Goal: Check status: Check status

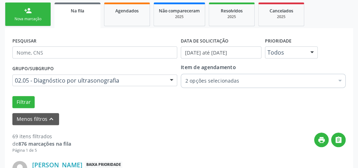
scroll to position [47, 0]
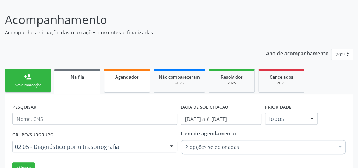
click at [125, 82] on link "Agendados" at bounding box center [127, 81] width 46 height 24
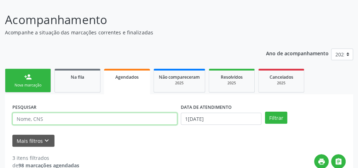
click at [57, 119] on input "text" at bounding box center [94, 118] width 165 height 12
type input "[PERSON_NAME]"
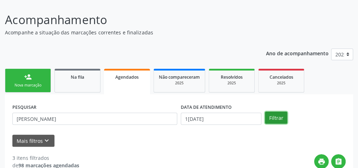
click at [275, 118] on button "Filtrar" at bounding box center [276, 117] width 22 height 12
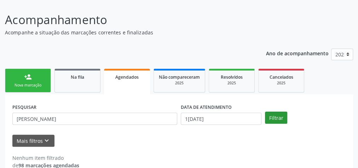
scroll to position [60, 0]
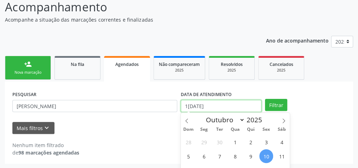
click at [210, 105] on input "1[DATE]" at bounding box center [221, 106] width 81 height 12
click at [191, 119] on span at bounding box center [187, 118] width 12 height 12
select select "8"
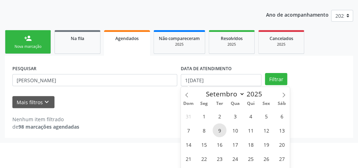
scroll to position [111, 0]
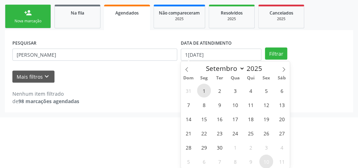
click at [203, 90] on span "1" at bounding box center [204, 90] width 14 height 14
type input "0[DATE]"
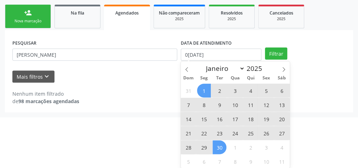
click at [215, 146] on span "30" at bounding box center [219, 147] width 14 height 14
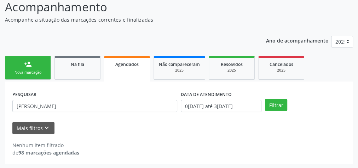
click at [249, 99] on div "DATA DE ATENDIMENTO" at bounding box center [221, 94] width 81 height 11
click at [279, 107] on button "Filtrar" at bounding box center [276, 105] width 22 height 12
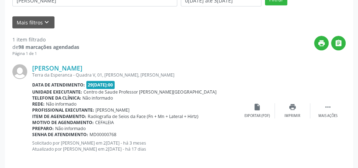
scroll to position [173, 0]
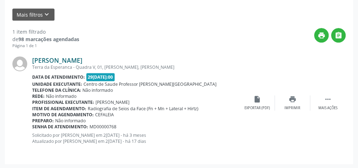
click at [72, 59] on link "[PERSON_NAME]" at bounding box center [57, 60] width 50 height 8
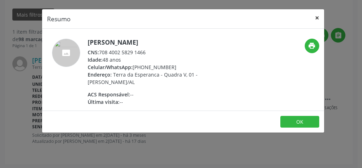
click at [316, 14] on button "×" at bounding box center [317, 17] width 14 height 17
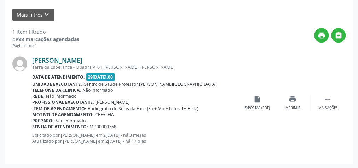
click at [72, 59] on link "[PERSON_NAME]" at bounding box center [57, 60] width 50 height 8
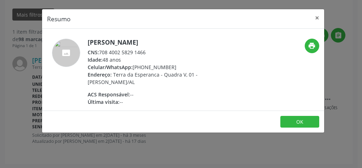
drag, startPoint x: 148, startPoint y: 52, endPoint x: 100, endPoint y: 51, distance: 48.4
click at [100, 51] on div "CNS: 708 4002 5829 1466" at bounding box center [157, 51] width 138 height 7
copy div "708 4002 5829 1466"
click at [316, 17] on button "×" at bounding box center [317, 17] width 14 height 17
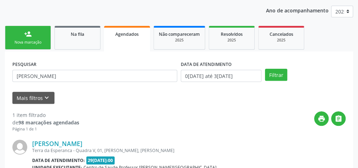
scroll to position [88, 0]
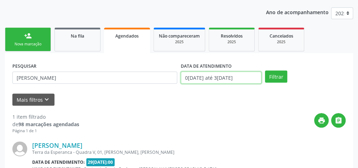
click at [204, 78] on input "0[DATE] até 3[DATE]" at bounding box center [221, 77] width 81 height 12
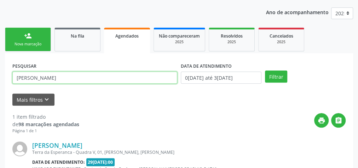
click at [69, 75] on input "[PERSON_NAME]" at bounding box center [94, 77] width 165 height 12
type input "L"
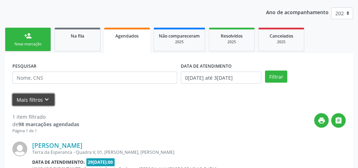
click at [30, 98] on button "Mais filtros keyboard_arrow_down" at bounding box center [33, 99] width 42 height 12
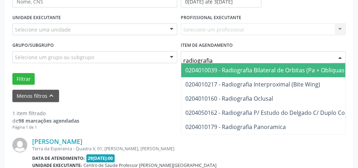
scroll to position [173, 0]
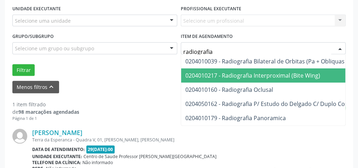
type input "radiografia"
click at [132, 81] on div "Menos filtros keyboard_arrow_up" at bounding box center [179, 87] width 337 height 12
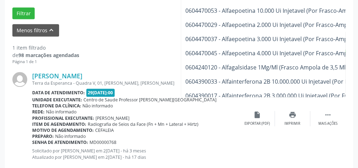
scroll to position [1697, 0]
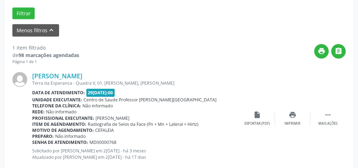
drag, startPoint x: 219, startPoint y: 50, endPoint x: 351, endPoint y: 66, distance: 132.8
click at [351, 66] on div "PESQUISAR DATA DE ATENDIMENTO 0[DATE] até 3[DATE] UNIDADE EXECUTANTE Selecione …" at bounding box center [179, 46] width 348 height 268
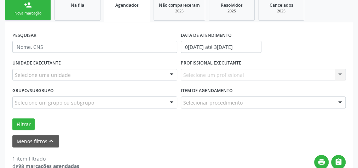
scroll to position [116, 0]
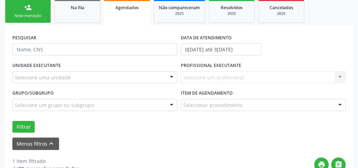
click at [297, 109] on div "Selecionar procedimento" at bounding box center [263, 105] width 165 height 12
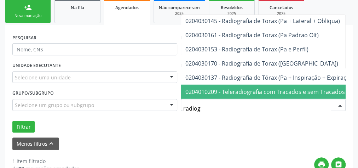
scroll to position [938, 0]
type input "radiografia"
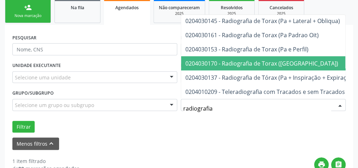
click at [267, 60] on span "0204030170 - Radiografia de Torax ([GEOGRAPHIC_DATA])" at bounding box center [261, 63] width 153 height 8
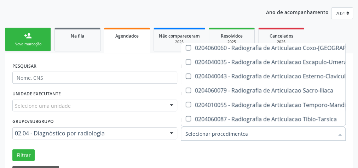
scroll to position [650, 0]
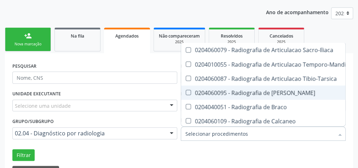
click at [190, 90] on Bacia at bounding box center [188, 91] width 5 height 5
click at [186, 90] on Bacia "checkbox" at bounding box center [183, 92] width 5 height 5
checkbox Bacia "true"
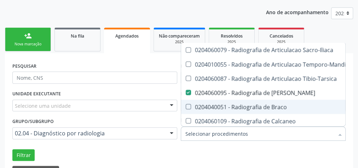
scroll to position [707, 0]
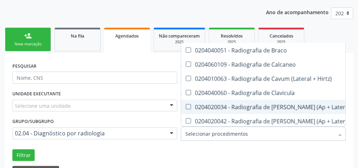
click at [188, 104] on Obliquas\) at bounding box center [188, 106] width 5 height 5
click at [186, 104] on Obliquas\) "checkbox" at bounding box center [183, 106] width 5 height 5
checkbox Obliquas\) "true"
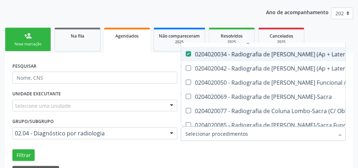
scroll to position [764, 0]
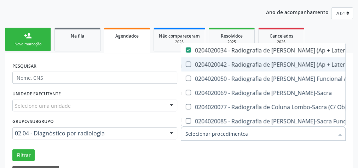
click at [187, 61] on Flexao\) at bounding box center [188, 63] width 5 height 5
click at [186, 62] on Flexao\) "checkbox" at bounding box center [183, 64] width 5 height 5
checkbox Flexao\) "true"
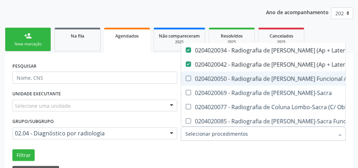
click at [188, 80] on Dinamica at bounding box center [188, 77] width 5 height 5
click at [186, 80] on Dinamica "checkbox" at bounding box center [183, 78] width 5 height 5
checkbox Dinamica "true"
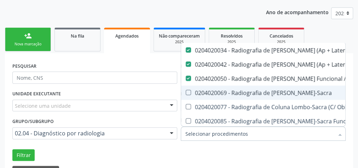
click at [188, 92] on Lombo-Sacra at bounding box center [188, 91] width 5 height 5
click at [186, 92] on Lombo-Sacra "checkbox" at bounding box center [183, 92] width 5 height 5
checkbox Lombo-Sacra "true"
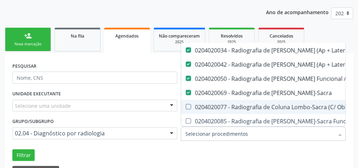
click at [189, 104] on Obliquas\) at bounding box center [188, 106] width 5 height 5
click at [186, 104] on Obliquas\) "checkbox" at bounding box center [183, 106] width 5 height 5
checkbox Obliquas\) "true"
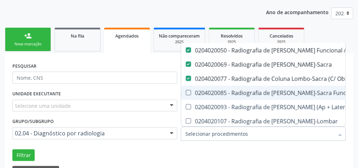
click at [189, 93] on Dinamica at bounding box center [188, 91] width 5 height 5
click at [186, 93] on Dinamica "checkbox" at bounding box center [183, 92] width 5 height 5
checkbox Dinamica "true"
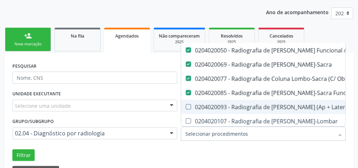
click at [188, 104] on Lateral\) at bounding box center [188, 106] width 5 height 5
click at [186, 104] on Lateral\) "checkbox" at bounding box center [183, 106] width 5 height 5
checkbox Lateral\) "true"
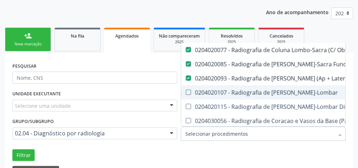
click at [187, 93] on Toraco-Lombar at bounding box center [188, 91] width 5 height 5
click at [186, 93] on Toraco-Lombar "checkbox" at bounding box center [183, 92] width 5 height 5
checkbox Toraco-Lombar "true"
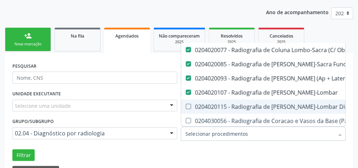
click at [187, 104] on Dinamica at bounding box center [188, 106] width 5 height 5
click at [186, 104] on Dinamica "checkbox" at bounding box center [183, 106] width 5 height 5
checkbox Dinamica "true"
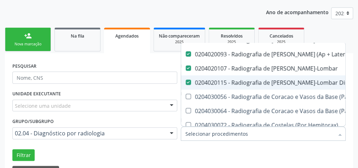
scroll to position [877, 0]
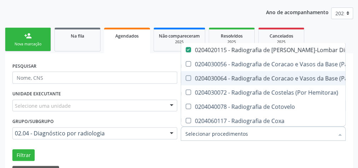
click at [188, 78] on Lateral\) at bounding box center [188, 77] width 5 height 5
click at [186, 78] on Lateral\) "checkbox" at bounding box center [183, 78] width 5 height 5
checkbox Lateral\) "true"
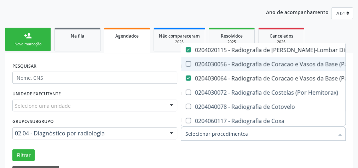
click at [188, 64] on Obliqua\) at bounding box center [188, 63] width 5 height 5
click at [186, 64] on Obliqua\) "checkbox" at bounding box center [183, 64] width 5 height 5
checkbox Obliqua\) "true"
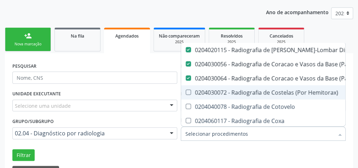
click at [190, 92] on Hemitorax\) at bounding box center [188, 91] width 5 height 5
click at [186, 92] on Hemitorax\) "checkbox" at bounding box center [183, 92] width 5 height 5
checkbox Hemitorax\) "true"
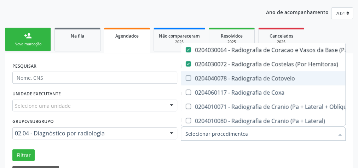
click at [189, 76] on Cotovelo at bounding box center [188, 77] width 5 height 5
click at [186, 76] on Cotovelo "checkbox" at bounding box center [183, 78] width 5 height 5
checkbox Cotovelo "true"
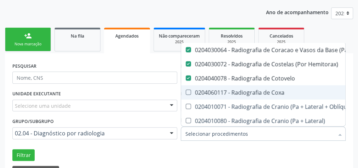
click at [187, 90] on Coxa at bounding box center [188, 91] width 5 height 5
click at [186, 90] on Coxa "checkbox" at bounding box center [183, 92] width 5 height 5
checkbox Coxa "true"
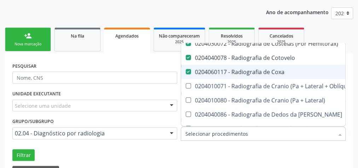
scroll to position [933, 0]
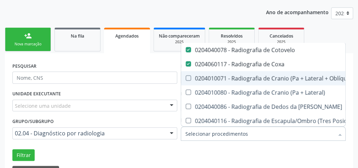
click at [188, 77] on Hirtz\) at bounding box center [188, 77] width 5 height 5
click at [186, 77] on Hirtz\) "checkbox" at bounding box center [183, 78] width 5 height 5
checkbox Hirtz\) "true"
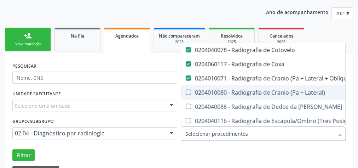
click at [187, 94] on div "0204010080 - Radiografia de Cranio (Pa + Lateral)" at bounding box center [331, 92] width 293 height 6
checkbox Lateral\) "true"
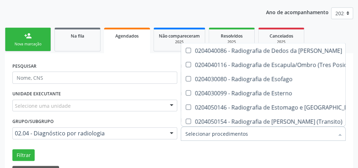
scroll to position [990, 0]
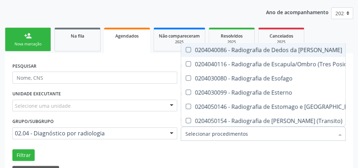
click at [189, 49] on Mao at bounding box center [188, 49] width 5 height 5
click at [186, 49] on Mao "checkbox" at bounding box center [183, 49] width 5 height 5
checkbox Mao "true"
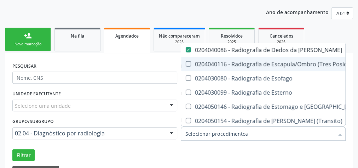
click at [187, 61] on Posicoes\) at bounding box center [188, 63] width 5 height 5
click at [186, 62] on Posicoes\) "checkbox" at bounding box center [183, 64] width 5 height 5
checkbox Posicoes\) "true"
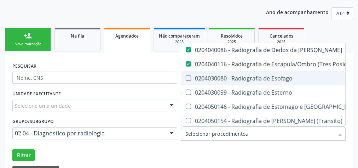
click at [187, 78] on Esofago at bounding box center [188, 77] width 5 height 5
click at [186, 78] on Esofago "checkbox" at bounding box center [183, 78] width 5 height 5
click at [187, 77] on Esofago at bounding box center [188, 77] width 5 height 5
click at [186, 77] on Esofago "checkbox" at bounding box center [183, 78] width 5 height 5
checkbox Esofago "false"
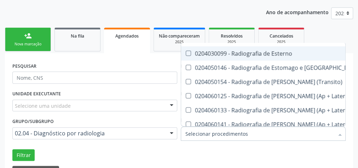
scroll to position [1046, 0]
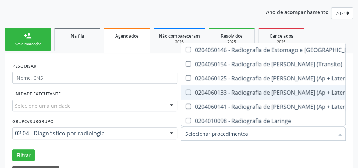
click at [187, 90] on Axial\) at bounding box center [188, 91] width 5 height 5
click at [186, 90] on Axial\) "checkbox" at bounding box center [183, 92] width 5 height 5
checkbox Axial\) "true"
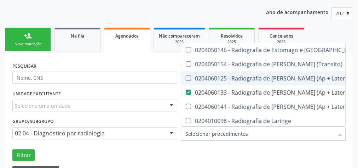
click at [188, 77] on Lateral\) at bounding box center [188, 77] width 5 height 5
click at [186, 77] on Lateral\) "checkbox" at bounding box center [183, 78] width 5 height 5
checkbox Lateral\) "true"
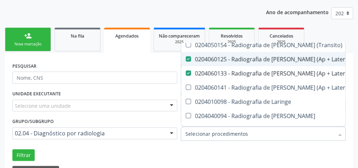
scroll to position [1075, 0]
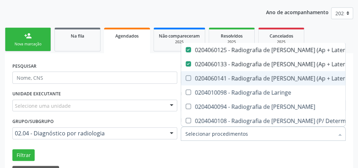
click at [188, 75] on Axiais\) at bounding box center [188, 77] width 5 height 5
click at [186, 76] on Axiais\) "checkbox" at bounding box center [183, 78] width 5 height 5
checkbox Axiais\) "true"
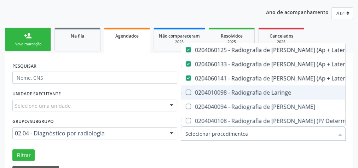
scroll to position [1103, 0]
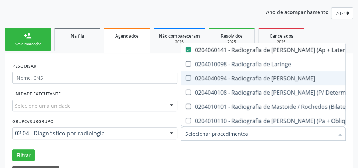
click at [188, 79] on Mao at bounding box center [188, 77] width 5 height 5
click at [186, 79] on Mao "checkbox" at bounding box center [183, 78] width 5 height 5
checkbox Mao "true"
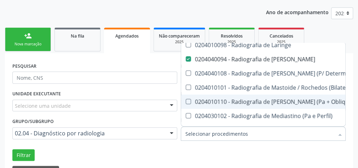
scroll to position [1131, 0]
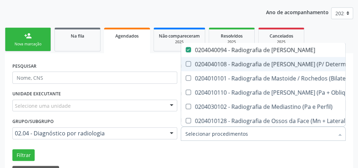
click at [188, 64] on Ossea\) at bounding box center [188, 63] width 5 height 5
click at [186, 64] on Ossea\) "checkbox" at bounding box center [183, 64] width 5 height 5
checkbox Ossea\) "true"
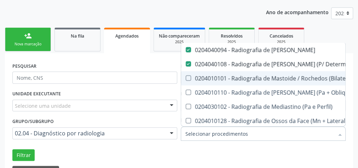
click at [188, 75] on \(Bilateral\) at bounding box center [188, 77] width 5 height 5
click at [186, 76] on \(Bilateral\) "checkbox" at bounding box center [183, 78] width 5 height 5
checkbox \(Bilateral\) "true"
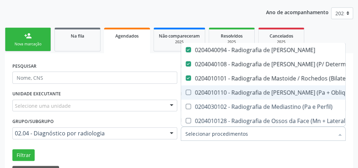
click at [188, 93] on Obliqua\) at bounding box center [188, 91] width 5 height 5
click at [186, 93] on Obliqua\) "checkbox" at bounding box center [183, 92] width 5 height 5
checkbox Obliqua\) "true"
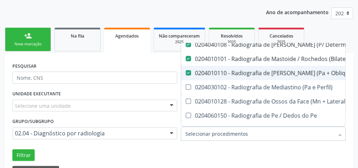
scroll to position [1159, 0]
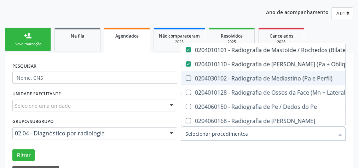
click at [188, 78] on Perfil\) at bounding box center [188, 77] width 5 height 5
click at [186, 78] on Perfil\) "checkbox" at bounding box center [183, 78] width 5 height 5
checkbox Perfil\) "true"
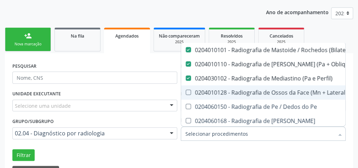
click at [187, 90] on Hirtz\) at bounding box center [188, 91] width 5 height 5
click at [186, 90] on Hirtz\) "checkbox" at bounding box center [183, 92] width 5 height 5
checkbox Hirtz\) "true"
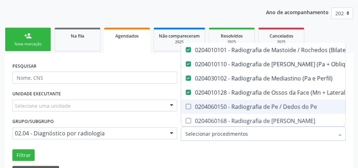
click at [187, 104] on Pe at bounding box center [188, 106] width 5 height 5
click at [186, 104] on Pe "checkbox" at bounding box center [183, 106] width 5 height 5
checkbox Pe "true"
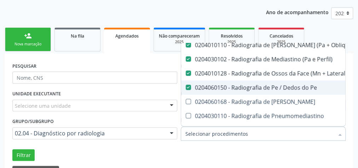
scroll to position [1188, 0]
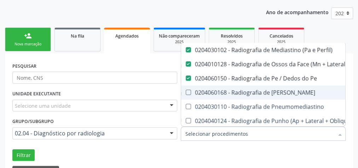
click at [188, 93] on Perna at bounding box center [188, 91] width 5 height 5
click at [186, 93] on Perna "checkbox" at bounding box center [183, 92] width 5 height 5
checkbox Perna "true"
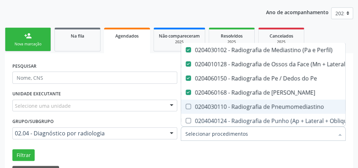
click at [189, 107] on Pneumomediastino at bounding box center [188, 106] width 5 height 5
click at [186, 107] on Pneumomediastino "checkbox" at bounding box center [183, 106] width 5 height 5
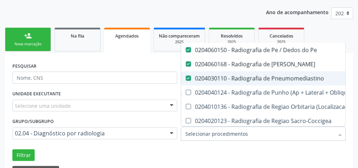
click at [190, 77] on Pneumomediastino at bounding box center [188, 77] width 5 height 5
click at [186, 77] on Pneumomediastino "checkbox" at bounding box center [183, 78] width 5 height 5
checkbox Pneumomediastino "false"
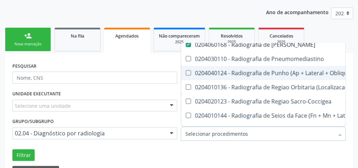
scroll to position [1244, 0]
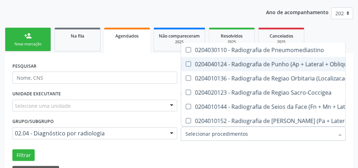
click at [189, 62] on Obliqua\) at bounding box center [188, 63] width 5 height 5
click at [186, 62] on Obliqua\) "checkbox" at bounding box center [183, 64] width 5 height 5
checkbox Obliqua\) "true"
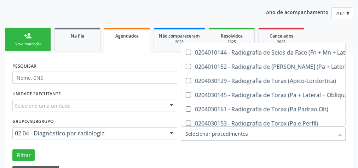
scroll to position [1301, 0]
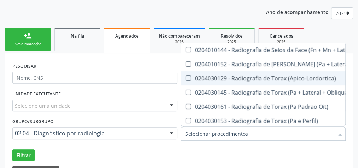
click at [186, 77] on \(Apico-Lordortica\) at bounding box center [188, 77] width 5 height 5
click at [185, 77] on \(Apico-Lordortica\) "checkbox" at bounding box center [183, 78] width 5 height 5
checkbox \(Apico-Lordortica\) "true"
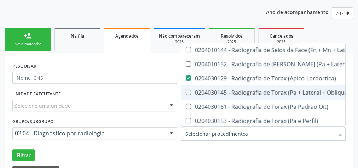
click at [185, 88] on span "0204030145 - Radiografia de Torax (Pa + Lateral + Obliqua)" at bounding box center [332, 92] width 302 height 14
checkbox Obliqua\) "true"
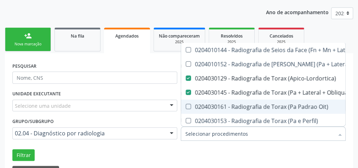
click at [188, 107] on Oit\) at bounding box center [188, 106] width 5 height 5
click at [186, 107] on Oit\) "checkbox" at bounding box center [183, 106] width 5 height 5
checkbox Oit\) "true"
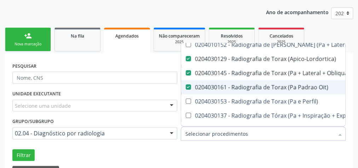
scroll to position [1329, 0]
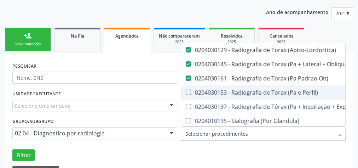
click at [188, 94] on Perfil\) at bounding box center [188, 91] width 5 height 5
click at [186, 94] on Perfil\) "checkbox" at bounding box center [183, 92] width 5 height 5
checkbox Perfil\) "true"
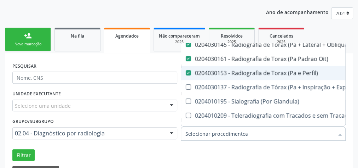
scroll to position [1357, 0]
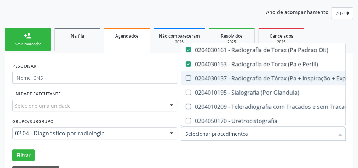
click at [187, 80] on Lateral\) at bounding box center [188, 77] width 5 height 5
click at [186, 80] on Lateral\) "checkbox" at bounding box center [183, 78] width 5 height 5
checkbox Lateral\) "true"
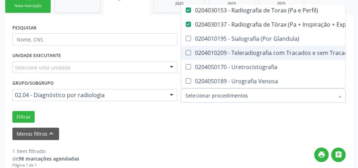
scroll to position [145, 0]
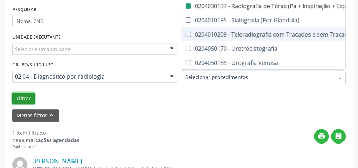
checkbox Artrografia "true"
checkbox Unilateral "true"
checkbox Contraste "true"
checkbox Per-Operatoria "true"
checkbox Pos-Operatoria "true"
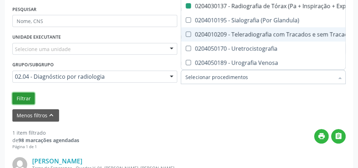
checkbox Dacriocistografia "true"
checkbox Femur\) "true"
checkbox Mama\) "true"
checkbox Hipotonica "true"
checkbox Escanometria "true"
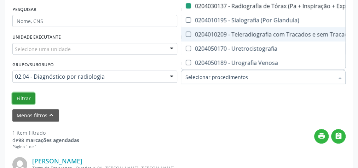
checkbox Fistulografia "true"
checkbox Histerossalpingografia "true"
checkbox Mamografia "true"
checkbox Rastreamento "true"
checkbox Mamografia "true"
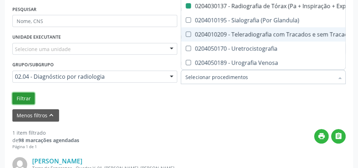
checkbox Mielografia "true"
checkbox Percutanea "true"
checkbox Ascendente "true"
checkbox Vertebral "true"
checkbox Laringe "true"
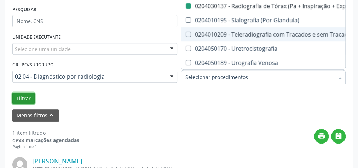
checkbox Plano\) "true"
checkbox Planos "true"
checkbox Contraste "true"
checkbox Hirtz\) "true"
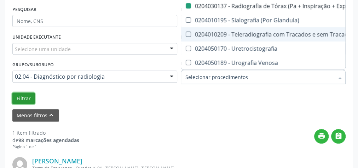
checkbox Wing\) "true"
checkbox Oclusal "true"
checkbox \(Enteroclise\) "true"
checkbox Panoramica "true"
checkbox Escoliose\) "true"
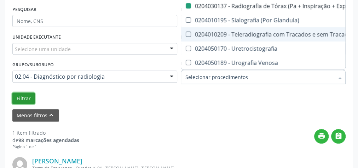
checkbox Inferiores "true"
checkbox Periapical "true"
checkbox Localizada\) "true"
checkbox Incidencias\) "true"
checkbox \(Ap\) "true"
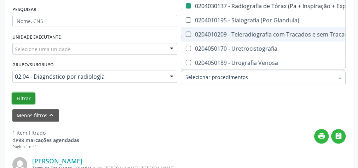
checkbox Bacia "false"
checkbox Obliquas\) "false"
checkbox Flexao\) "false"
checkbox Dinamica "false"
checkbox Lombo-Sacra "false"
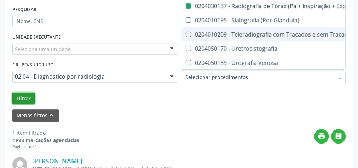
checkbox Obliquas\) "false"
checkbox Dinamica "false"
checkbox Lateral\) "false"
checkbox Toraco-Lombar "false"
checkbox Dinamica "false"
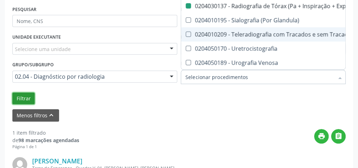
checkbox Obliqua\) "false"
checkbox Lateral\) "false"
checkbox Hemitorax\) "false"
checkbox Cotovelo "false"
checkbox Coxa "false"
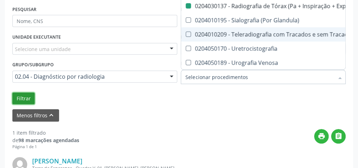
checkbox Hirtz\) "false"
checkbox Lateral\) "false"
checkbox Mao "false"
checkbox Posicoes\) "false"
checkbox Lateral\) "false"
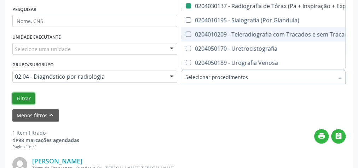
checkbox Axial\) "false"
checkbox Axiais\) "false"
checkbox Mao "false"
checkbox Ossea\) "false"
checkbox \(Bilateral\) "false"
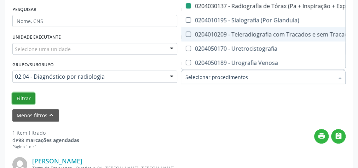
checkbox Obliqua\) "false"
checkbox Perfil\) "false"
checkbox Hirtz\) "false"
checkbox Pe "false"
checkbox Perna "false"
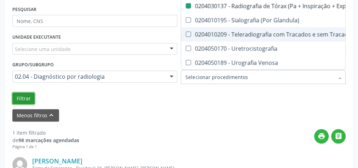
checkbox Obliqua\) "false"
checkbox \(Apico-Lordortica\) "false"
checkbox Obliqua\) "false"
checkbox Oit\) "false"
checkbox Perfil\) "false"
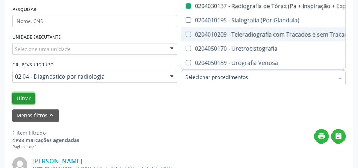
checkbox Lateral\) "false"
click at [22, 97] on button "Filtrar" at bounding box center [23, 98] width 22 height 12
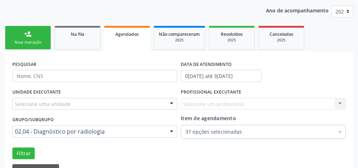
scroll to position [88, 0]
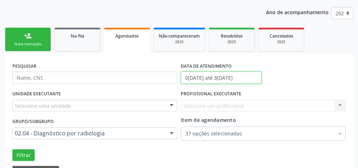
click at [214, 78] on input "0[DATE] até 3[DATE]" at bounding box center [221, 77] width 81 height 12
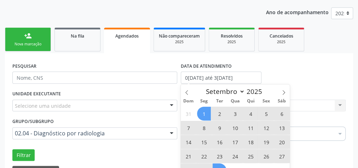
click at [157, 149] on div "Filtrar" at bounding box center [179, 155] width 337 height 12
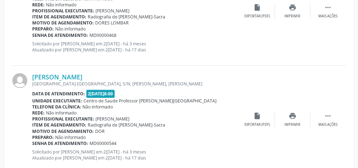
scroll to position [1774, 0]
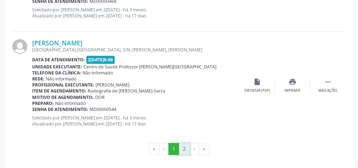
click at [182, 145] on button "2" at bounding box center [184, 148] width 11 height 12
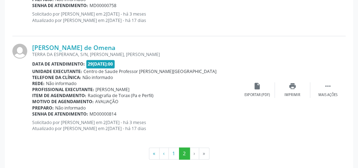
scroll to position [373, 0]
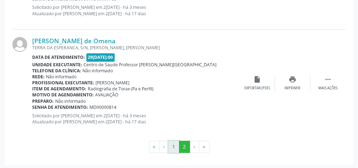
click at [171, 145] on button "1" at bounding box center [173, 146] width 11 height 12
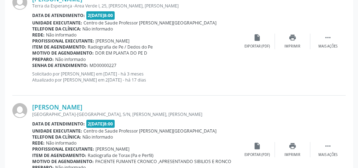
scroll to position [954, 0]
click at [171, 146] on div "Profissional executante: [PERSON_NAME]" at bounding box center [135, 149] width 207 height 6
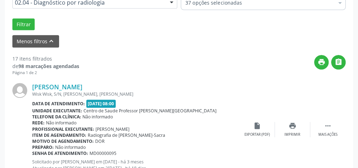
scroll to position [162, 0]
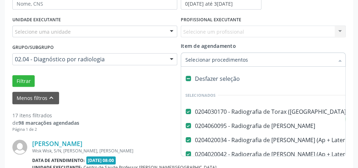
click at [189, 78] on label at bounding box center [188, 78] width 5 height 5
checkbox \(Pa\) "false"
checkbox Obliquas\) "false"
checkbox Flexao\) "false"
checkbox Dinamica "false"
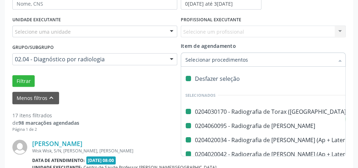
checkbox Lombo-Sacra "false"
checkbox Obliquas\) "false"
checkbox Dinamica "false"
checkbox Lateral\) "false"
checkbox Toraco-Lombar "false"
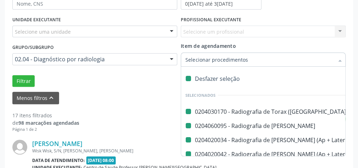
checkbox Dinamica "false"
checkbox Lateral\) "false"
checkbox Obliqua\) "false"
checkbox Hemitorax\) "false"
checkbox Cotovelo "false"
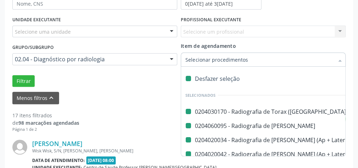
checkbox Coxa "false"
checkbox Hirtz\) "false"
checkbox Lateral\) "false"
checkbox Mao "false"
checkbox Posicoes\) "false"
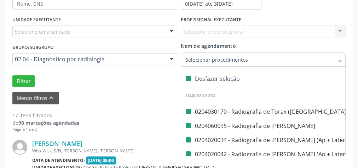
checkbox Axial\) "false"
checkbox Lateral\) "false"
checkbox Axiais\) "false"
checkbox Mao "false"
checkbox Ossea\) "false"
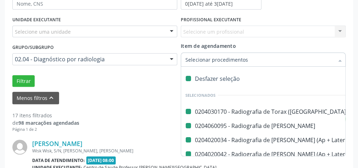
checkbox \(Bilateral\) "false"
checkbox Obliqua\) "false"
checkbox Perfil\) "false"
checkbox Hirtz\) "false"
checkbox Pe "false"
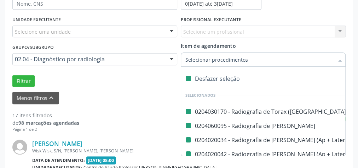
checkbox Perna "false"
checkbox Obliqua\) "false"
checkbox \(Apico-Lordortica\) "false"
checkbox Obliqua\) "false"
checkbox Oit\) "false"
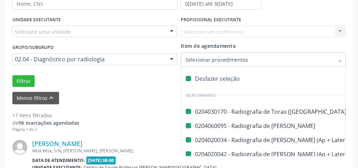
checkbox Perfil\) "false"
checkbox Lateral\) "false"
checkbox Bacia "false"
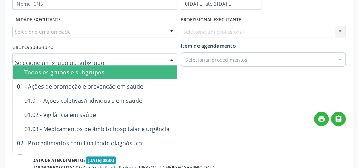
drag, startPoint x: 138, startPoint y: 59, endPoint x: 121, endPoint y: 59, distance: 17.3
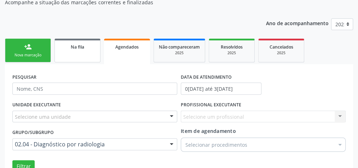
click at [78, 47] on span "Na fila" at bounding box center [77, 47] width 13 height 6
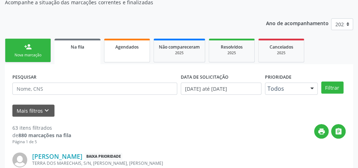
click at [137, 50] on link "Agendados" at bounding box center [127, 51] width 46 height 24
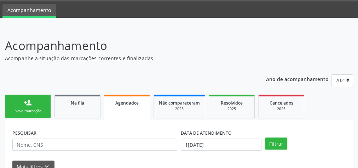
scroll to position [113, 0]
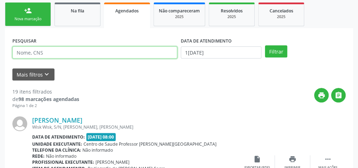
click at [66, 54] on input "text" at bounding box center [94, 52] width 165 height 12
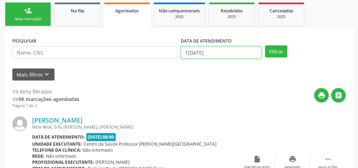
click at [206, 51] on input "1[DATE]" at bounding box center [221, 52] width 81 height 12
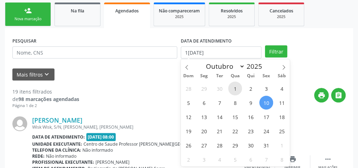
click at [234, 86] on span "1" at bounding box center [235, 88] width 14 height 14
type input "01/10/2025"
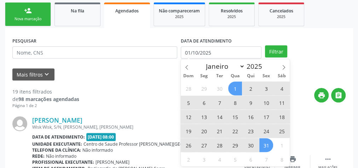
click at [266, 147] on span "31" at bounding box center [266, 145] width 14 height 14
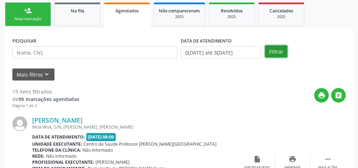
click at [274, 52] on button "Filtrar" at bounding box center [276, 51] width 22 height 12
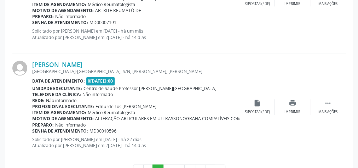
scroll to position [1716, 0]
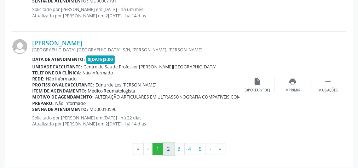
click at [172, 143] on button "2" at bounding box center [168, 148] width 11 height 12
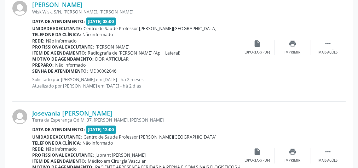
scroll to position [1709, 0]
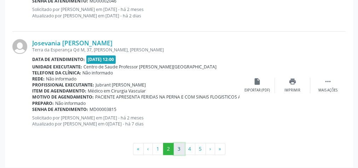
click at [179, 146] on button "3" at bounding box center [179, 148] width 11 height 12
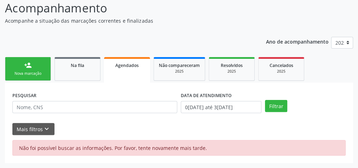
scroll to position [58, 0]
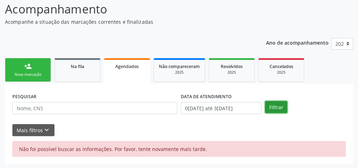
click at [277, 104] on button "Filtrar" at bounding box center [276, 107] width 22 height 12
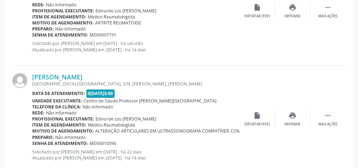
scroll to position [1716, 0]
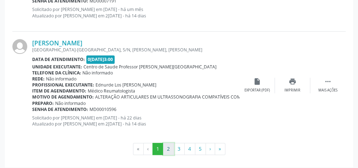
click at [168, 144] on button "2" at bounding box center [168, 148] width 11 height 12
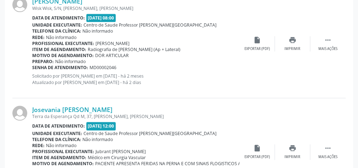
scroll to position [1709, 0]
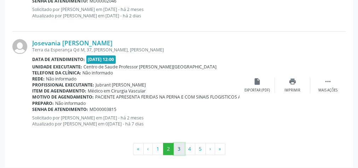
click at [178, 142] on button "3" at bounding box center [179, 148] width 11 height 12
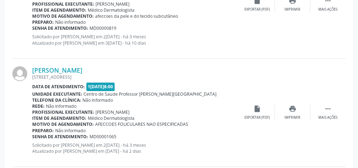
scroll to position [1143, 0]
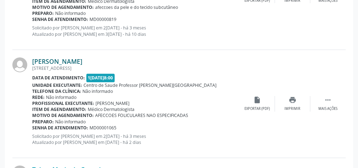
click at [82, 60] on link "[PERSON_NAME]" at bounding box center [57, 61] width 50 height 8
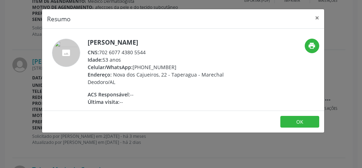
drag, startPoint x: 148, startPoint y: 52, endPoint x: 100, endPoint y: 51, distance: 48.4
click at [100, 51] on div "CNS: 702 6077 4380 5544" at bounding box center [157, 51] width 138 height 7
copy div "702 6077 4380 5544"
click at [320, 17] on button "×" at bounding box center [317, 17] width 14 height 17
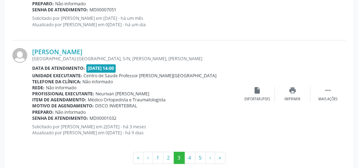
scroll to position [1709, 0]
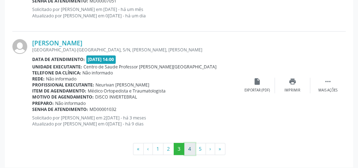
click at [189, 145] on button "4" at bounding box center [189, 148] width 11 height 12
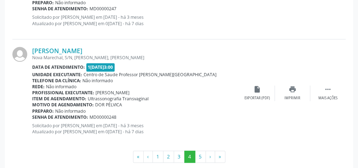
scroll to position [1739, 0]
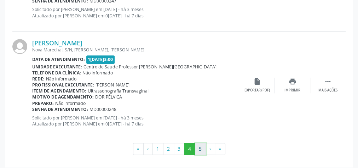
click at [197, 146] on button "5" at bounding box center [200, 148] width 11 height 12
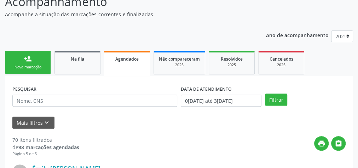
scroll to position [0, 0]
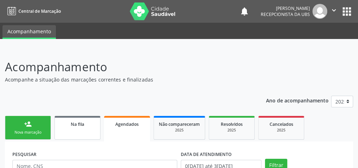
click at [77, 127] on link "Na fila" at bounding box center [77, 128] width 46 height 24
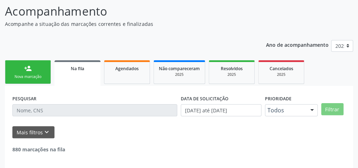
scroll to position [82, 0]
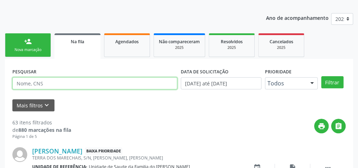
click at [70, 86] on input "text" at bounding box center [94, 83] width 165 height 12
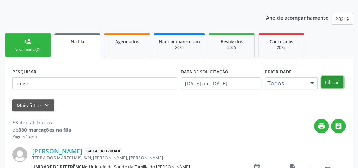
click at [333, 81] on button "Filtrar" at bounding box center [332, 82] width 22 height 12
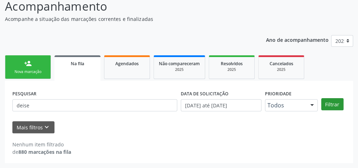
scroll to position [60, 0]
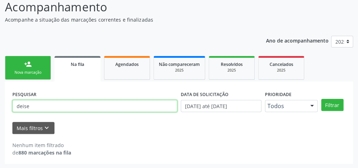
click at [23, 106] on input "deise" at bounding box center [94, 106] width 165 height 12
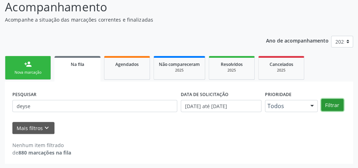
click at [324, 104] on button "Filtrar" at bounding box center [332, 105] width 22 height 12
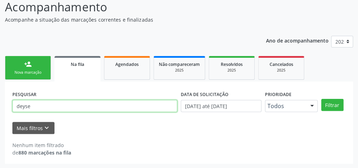
drag, startPoint x: 46, startPoint y: 107, endPoint x: 13, endPoint y: 102, distance: 33.2
click at [13, 102] on input "deyse" at bounding box center [94, 106] width 165 height 12
type input "[PERSON_NAME]"
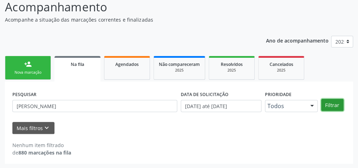
click at [330, 105] on button "Filtrar" at bounding box center [332, 105] width 22 height 12
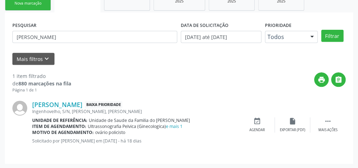
scroll to position [100, 0]
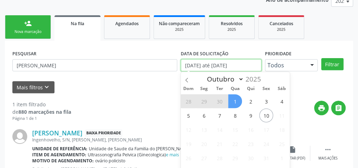
click at [229, 66] on input "[DATE] até [DATE]" at bounding box center [221, 65] width 81 height 12
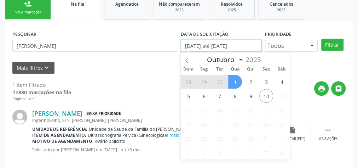
scroll to position [129, 0]
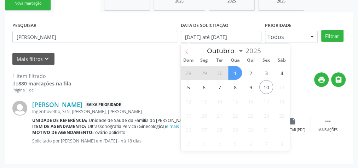
click at [186, 50] on icon at bounding box center [186, 51] width 5 height 5
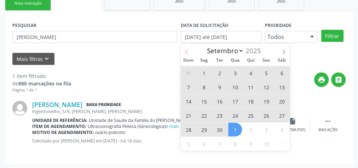
click at [188, 51] on icon at bounding box center [186, 51] width 5 height 5
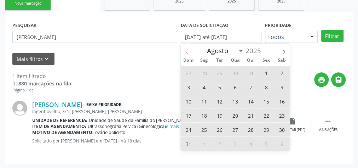
click at [188, 51] on icon at bounding box center [186, 51] width 5 height 5
select select "6"
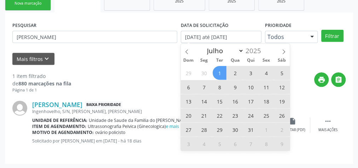
click at [220, 71] on span "1" at bounding box center [219, 73] width 14 height 14
type input "0[DATE]"
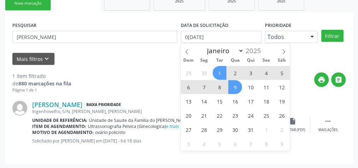
click at [230, 82] on span "9" at bounding box center [235, 87] width 14 height 14
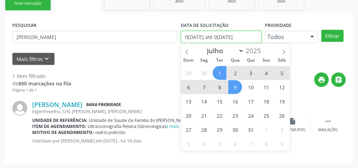
click at [208, 39] on input "0[DATE] até 0[DATE]" at bounding box center [221, 37] width 81 height 12
click at [233, 85] on span "9" at bounding box center [235, 87] width 14 height 14
type input "09[DATE]"
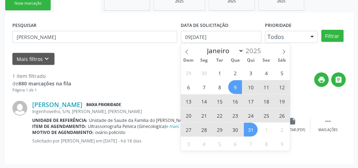
click at [251, 127] on span "31" at bounding box center [251, 129] width 14 height 14
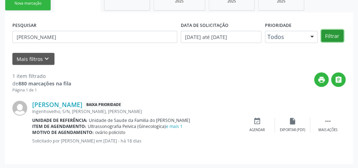
click at [327, 37] on button "Filtrar" at bounding box center [332, 36] width 22 height 12
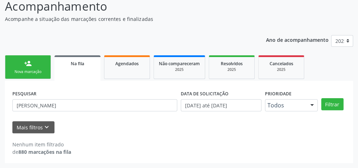
scroll to position [60, 0]
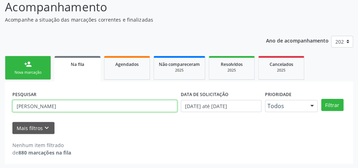
drag, startPoint x: 56, startPoint y: 105, endPoint x: 0, endPoint y: 106, distance: 55.9
click at [0, 106] on div "Acompanhamento Acompanhe a situação das marcações correntes e finalizadas Relat…" at bounding box center [179, 78] width 358 height 179
paste input "206359126800003"
type input "206359126800003"
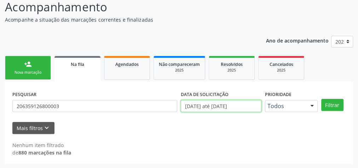
click at [245, 105] on input "[DATE] até [DATE]" at bounding box center [221, 106] width 81 height 12
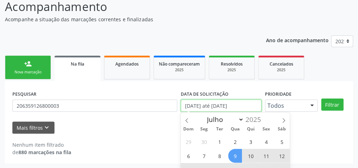
scroll to position [111, 0]
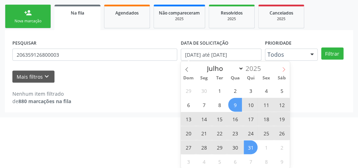
click at [280, 68] on span at bounding box center [283, 67] width 12 height 12
select select "7"
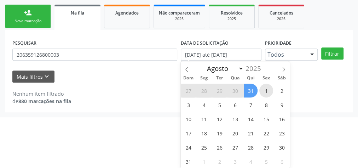
click at [268, 90] on span "1" at bounding box center [266, 90] width 14 height 14
type input "[DATE]"
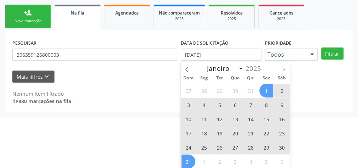
click at [190, 158] on span "31" at bounding box center [188, 161] width 14 height 14
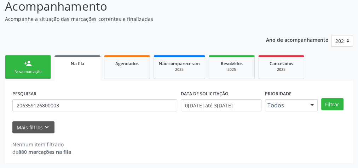
scroll to position [60, 0]
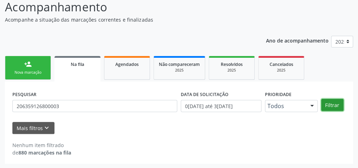
click at [328, 102] on button "Filtrar" at bounding box center [332, 105] width 22 height 12
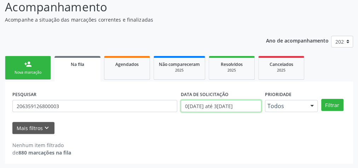
click at [236, 107] on input "0[DATE] até 3[DATE]" at bounding box center [221, 106] width 81 height 12
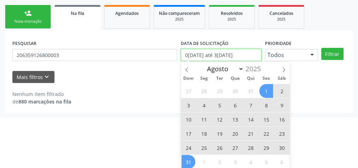
scroll to position [111, 0]
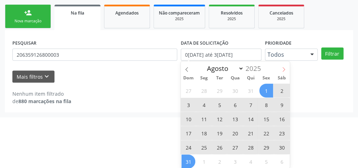
click at [284, 71] on icon at bounding box center [283, 69] width 5 height 5
select select "8"
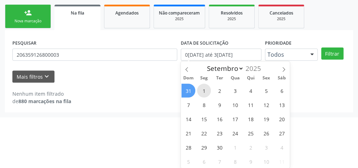
click at [204, 88] on span "1" at bounding box center [204, 90] width 14 height 14
type input "0[DATE]"
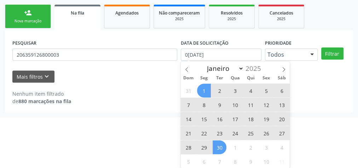
click at [215, 145] on span "30" at bounding box center [219, 147] width 14 height 14
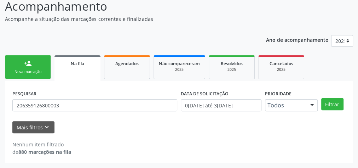
scroll to position [60, 0]
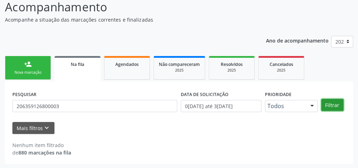
click at [328, 104] on button "Filtrar" at bounding box center [332, 105] width 22 height 12
click at [117, 71] on link "Agendados" at bounding box center [127, 68] width 46 height 24
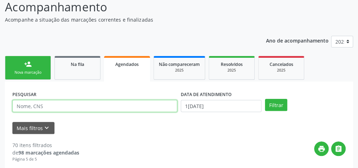
paste input "206359126800003"
type input "206359126800003"
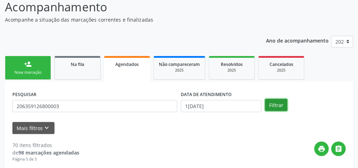
click at [275, 102] on button "Filtrar" at bounding box center [276, 105] width 22 height 12
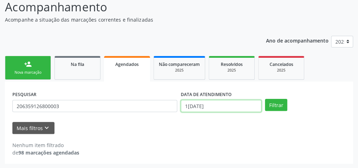
click at [216, 109] on input "1[DATE]" at bounding box center [221, 106] width 81 height 12
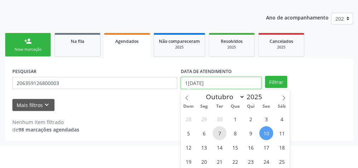
scroll to position [111, 0]
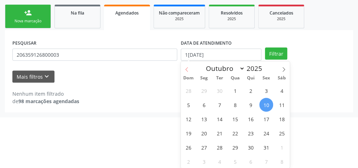
click at [188, 69] on icon at bounding box center [186, 69] width 5 height 5
select select "6"
click at [218, 88] on span "1" at bounding box center [219, 90] width 14 height 14
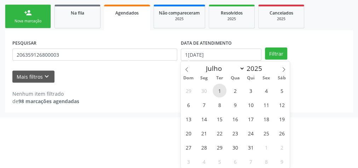
type input "0[DATE]"
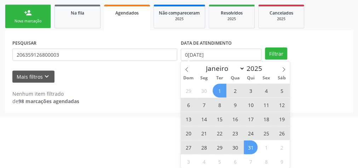
click at [246, 144] on span "31" at bounding box center [251, 147] width 14 height 14
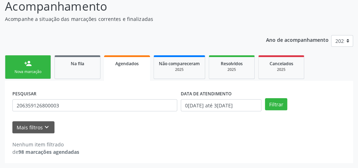
scroll to position [60, 0]
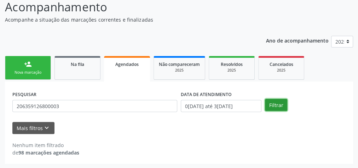
click at [269, 100] on button "Filtrar" at bounding box center [276, 105] width 22 height 12
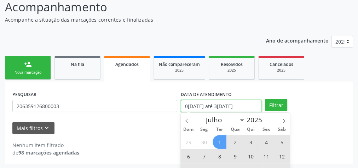
click at [236, 105] on input "0[DATE] até 3[DATE]" at bounding box center [221, 106] width 81 height 12
click at [280, 119] on span at bounding box center [283, 118] width 12 height 12
select select "7"
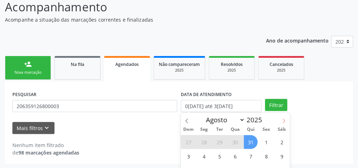
scroll to position [88, 0]
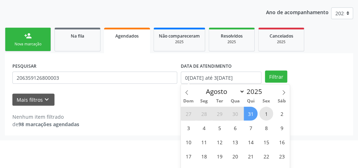
click at [261, 109] on span "1" at bounding box center [266, 113] width 14 height 14
type input "[DATE]"
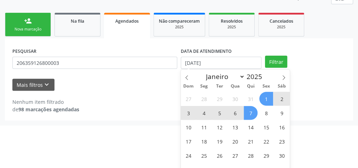
scroll to position [111, 0]
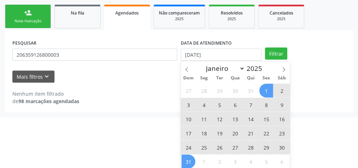
click at [193, 159] on span "31" at bounding box center [188, 161] width 14 height 14
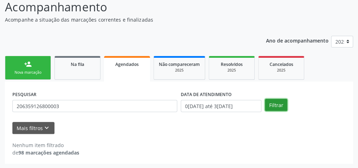
click at [279, 103] on button "Filtrar" at bounding box center [276, 105] width 22 height 12
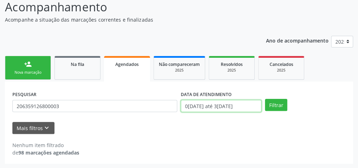
click at [237, 106] on input "0[DATE] até 3[DATE]" at bounding box center [221, 106] width 81 height 12
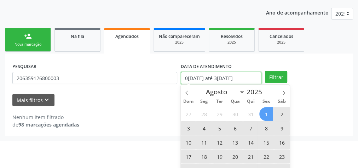
scroll to position [111, 0]
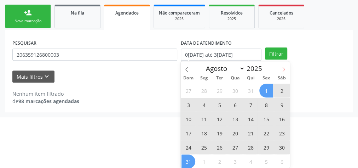
click at [282, 66] on span at bounding box center [283, 67] width 12 height 12
select select "8"
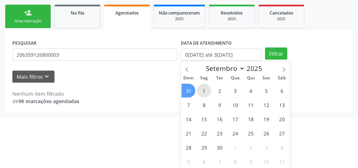
click at [207, 89] on span "1" at bounding box center [204, 90] width 14 height 14
type input "0[DATE]"
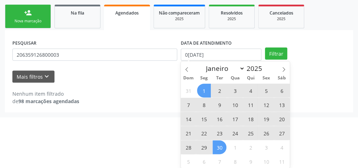
click at [217, 151] on span "30" at bounding box center [219, 147] width 14 height 14
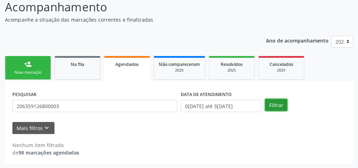
click at [274, 105] on button "Filtrar" at bounding box center [276, 105] width 22 height 12
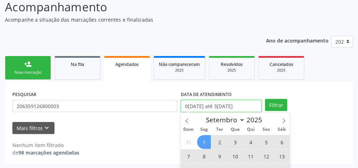
click at [244, 103] on input "0[DATE] até 3[DATE]" at bounding box center [221, 106] width 81 height 12
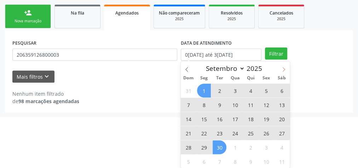
click at [283, 67] on icon at bounding box center [283, 69] width 2 height 5
select select "9"
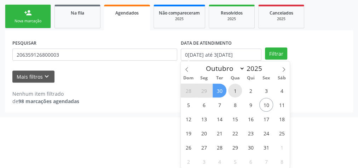
click at [239, 92] on span "1" at bounding box center [235, 90] width 14 height 14
type input "01/10/2025"
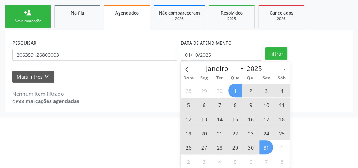
click at [262, 145] on span "31" at bounding box center [266, 147] width 14 height 14
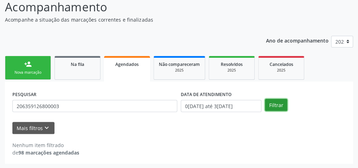
click at [269, 104] on button "Filtrar" at bounding box center [276, 105] width 22 height 12
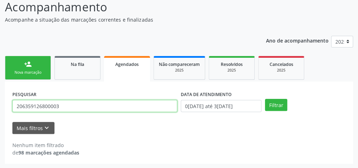
drag, startPoint x: 79, startPoint y: 107, endPoint x: 0, endPoint y: 104, distance: 78.9
click at [0, 104] on div "Acompanhamento Acompanhe a situação das marcações correntes e finalizadas Relat…" at bounding box center [179, 78] width 358 height 179
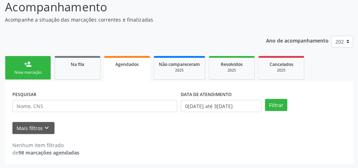
drag, startPoint x: 0, startPoint y: 104, endPoint x: 0, endPoint y: 95, distance: 8.5
click at [0, 104] on div "Acompanhamento Acompanhe a situação das marcações correntes e finalizadas Relat…" at bounding box center [179, 78] width 358 height 179
click at [224, 106] on input "0[DATE] até 3[DATE]" at bounding box center [221, 106] width 81 height 12
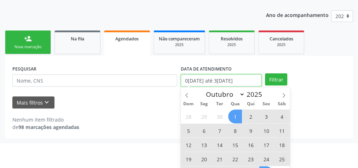
scroll to position [111, 0]
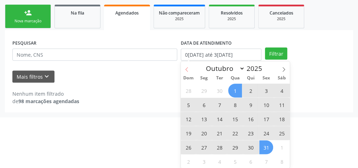
click at [189, 67] on icon at bounding box center [186, 69] width 5 height 5
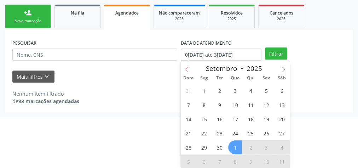
click at [189, 67] on icon at bounding box center [186, 69] width 5 height 5
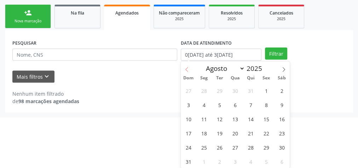
click at [189, 67] on icon at bounding box center [186, 69] width 5 height 5
select select "6"
click at [229, 102] on span "9" at bounding box center [235, 105] width 14 height 14
type input "09[DATE]"
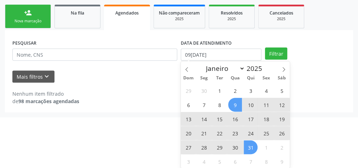
click at [246, 145] on span "31" at bounding box center [251, 147] width 14 height 14
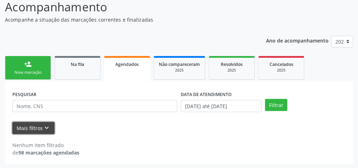
click at [40, 125] on button "Mais filtros keyboard_arrow_down" at bounding box center [33, 128] width 42 height 12
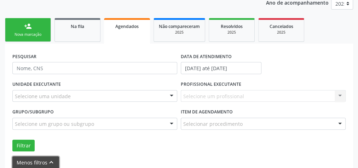
scroll to position [131, 0]
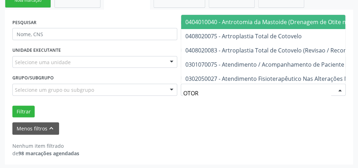
type input "OTORR"
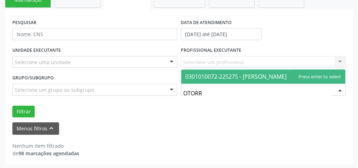
click at [234, 77] on span "0301010072-225275 - [PERSON_NAME]" at bounding box center [235, 76] width 101 height 8
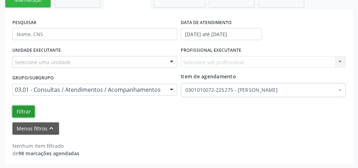
click at [21, 110] on button "Filtrar" at bounding box center [23, 111] width 22 height 12
click at [21, 108] on button "Filtrar" at bounding box center [23, 111] width 22 height 12
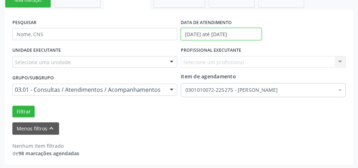
click at [242, 36] on input "[DATE] até [DATE]" at bounding box center [221, 34] width 81 height 12
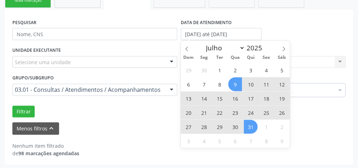
click at [238, 81] on span "9" at bounding box center [235, 84] width 14 height 14
type input "09[DATE]"
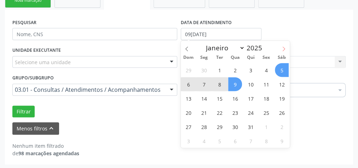
click at [282, 49] on icon at bounding box center [283, 48] width 5 height 5
select select "7"
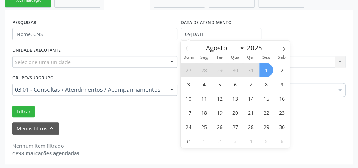
click at [267, 69] on span "1" at bounding box center [266, 70] width 14 height 14
select select "7"
click at [234, 36] on input "0[DATE] até 0[DATE]" at bounding box center [221, 34] width 81 height 12
click at [269, 70] on span "1" at bounding box center [266, 70] width 14 height 14
type input "[DATE]"
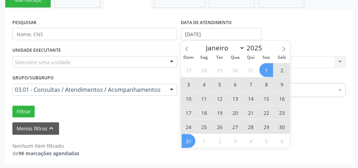
click at [192, 139] on span "31" at bounding box center [188, 141] width 14 height 14
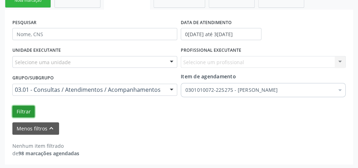
click at [22, 111] on button "Filtrar" at bounding box center [23, 111] width 22 height 12
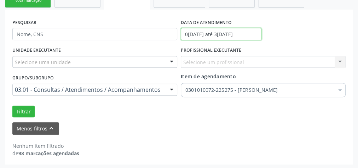
click at [235, 33] on input "0[DATE] até 3[DATE]" at bounding box center [221, 34] width 81 height 12
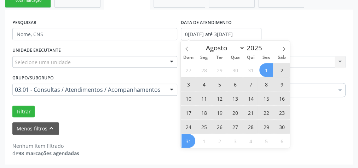
click at [265, 70] on span "1" at bounding box center [266, 70] width 14 height 14
type input "[DATE]"
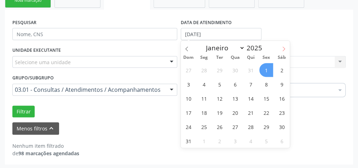
click at [281, 47] on icon at bounding box center [283, 48] width 5 height 5
select select "8"
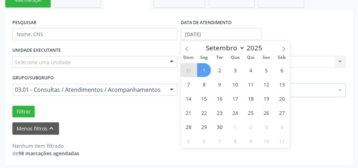
click at [206, 64] on span "1" at bounding box center [204, 70] width 14 height 14
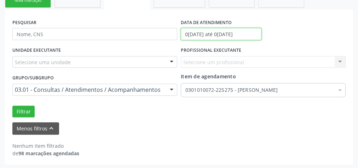
click at [228, 33] on input "0[DATE] até 0[DATE]" at bounding box center [221, 34] width 81 height 12
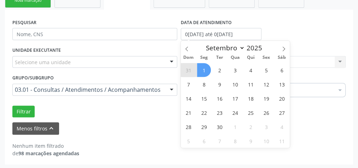
click at [204, 70] on span "1" at bounding box center [204, 70] width 14 height 14
type input "0[DATE]"
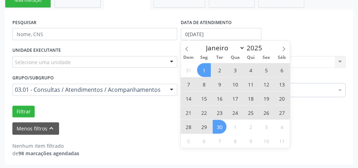
click at [217, 128] on span "30" at bounding box center [219, 126] width 14 height 14
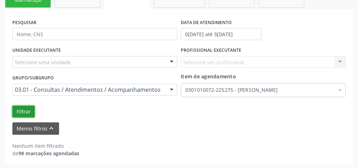
click at [24, 108] on button "Filtrar" at bounding box center [23, 111] width 22 height 12
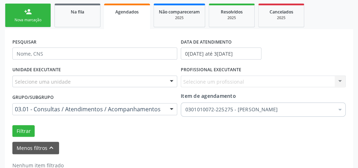
scroll to position [103, 0]
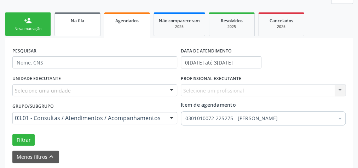
click at [84, 22] on div "Na fila" at bounding box center [77, 20] width 35 height 7
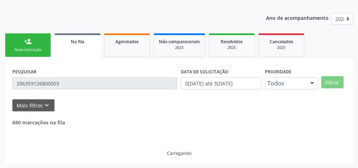
scroll to position [60, 0]
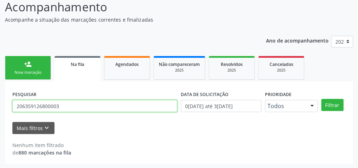
click at [89, 103] on input "206359126800003" at bounding box center [94, 106] width 165 height 12
type input "2"
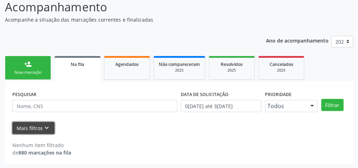
click at [41, 129] on button "Mais filtros keyboard_arrow_down" at bounding box center [33, 128] width 42 height 12
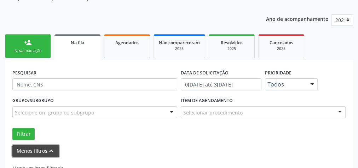
scroll to position [104, 0]
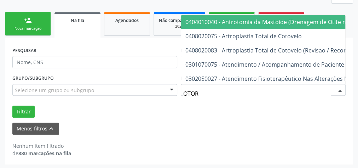
type input "OTORR"
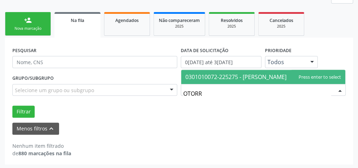
click at [207, 75] on span "0301010072-225275 - [PERSON_NAME]" at bounding box center [235, 77] width 101 height 8
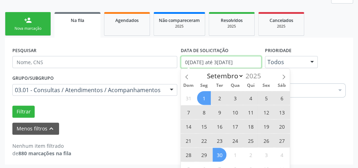
click at [222, 60] on input "0[DATE] até 3[DATE]" at bounding box center [221, 62] width 81 height 12
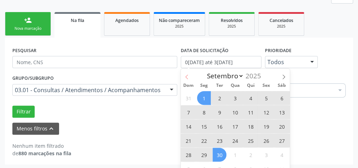
click at [187, 74] on icon at bounding box center [186, 76] width 5 height 5
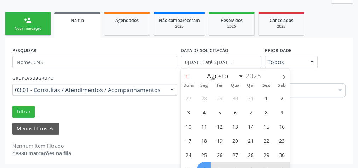
click at [187, 74] on icon at bounding box center [186, 76] width 5 height 5
select select "6"
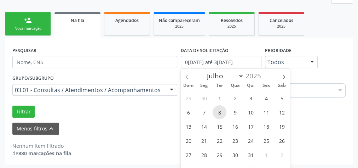
click at [221, 108] on span "8" at bounding box center [219, 112] width 14 height 14
type input "[DATE]"
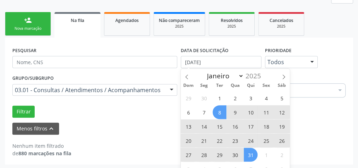
click at [245, 153] on span "31" at bounding box center [251, 154] width 14 height 14
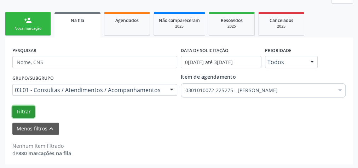
click at [20, 110] on button "Filtrar" at bounding box center [23, 111] width 22 height 12
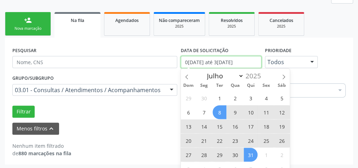
click at [221, 62] on input "0[DATE] até 3[DATE]" at bounding box center [221, 62] width 81 height 12
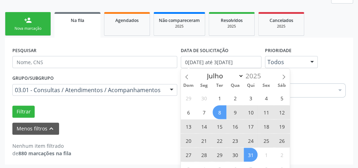
click at [220, 112] on span "8" at bounding box center [219, 112] width 14 height 14
type input "[DATE]"
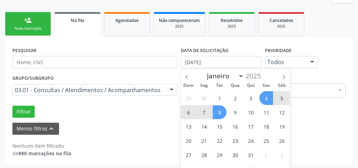
click at [197, 75] on div "Janeiro Fevereiro Março Abril Maio Junho Julho Agosto Setembro O[DATE]" at bounding box center [235, 75] width 82 height 12
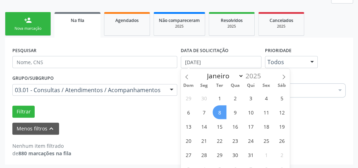
click at [216, 111] on span "8" at bounding box center [219, 112] width 14 height 14
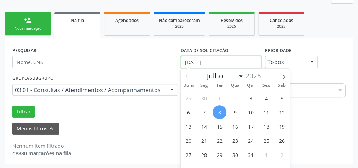
click at [212, 58] on input "[DATE]" at bounding box center [221, 62] width 81 height 12
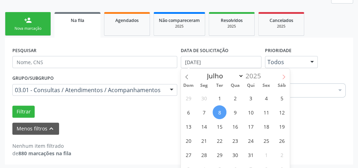
click at [286, 76] on icon at bounding box center [283, 76] width 5 height 5
select select "7"
click at [263, 93] on span "1" at bounding box center [266, 98] width 14 height 14
type input "[DATE]"
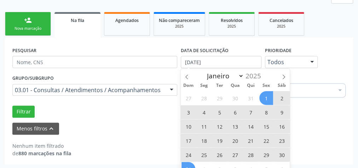
click at [192, 166] on span "31" at bounding box center [188, 169] width 14 height 14
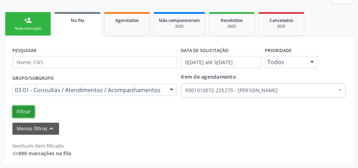
click at [27, 111] on button "Filtrar" at bounding box center [23, 111] width 22 height 12
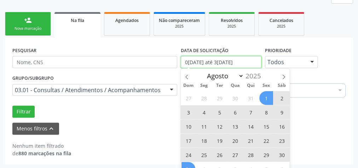
click at [248, 61] on input "0[DATE] até 3[DATE]" at bounding box center [221, 62] width 81 height 12
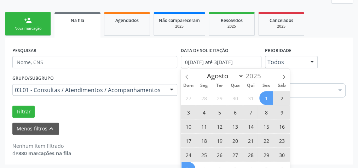
click at [264, 99] on span "1" at bounding box center [266, 98] width 14 height 14
type input "[DATE]"
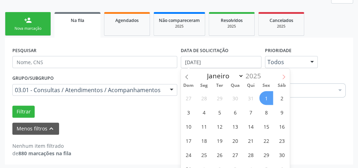
click at [283, 76] on icon at bounding box center [283, 76] width 5 height 5
select select "8"
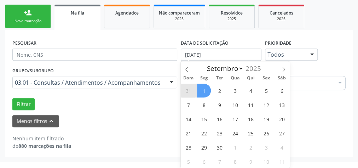
click at [198, 89] on span "1" at bounding box center [204, 90] width 14 height 14
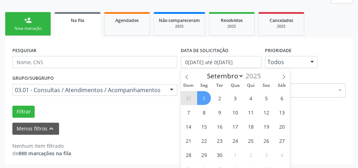
select select "8"
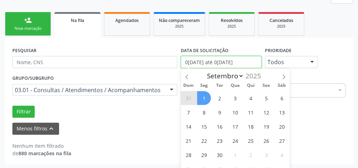
click at [246, 57] on input "0[DATE] até 0[DATE]" at bounding box center [221, 62] width 81 height 12
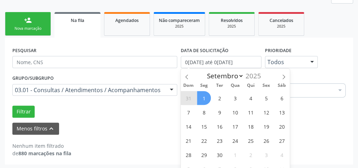
click at [203, 97] on span "1" at bounding box center [204, 98] width 14 height 14
type input "0[DATE]"
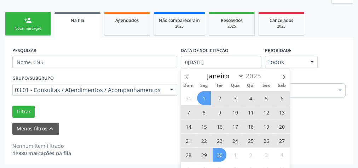
click at [220, 151] on span "30" at bounding box center [219, 154] width 14 height 14
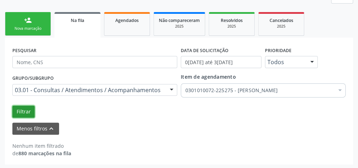
click at [22, 109] on button "Filtrar" at bounding box center [23, 111] width 22 height 12
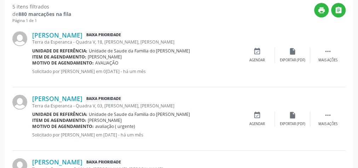
scroll to position [242, 0]
click at [63, 98] on link "[PERSON_NAME]" at bounding box center [57, 99] width 50 height 8
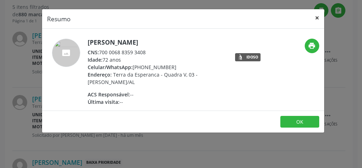
click at [317, 17] on button "×" at bounding box center [317, 17] width 14 height 17
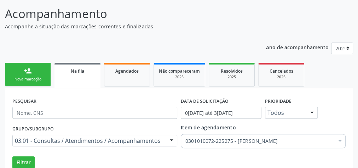
scroll to position [57, 0]
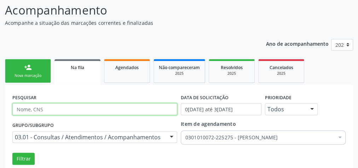
drag, startPoint x: 65, startPoint y: 107, endPoint x: 66, endPoint y: 115, distance: 8.1
click at [66, 115] on div "PESQUISAR" at bounding box center [95, 106] width 168 height 28
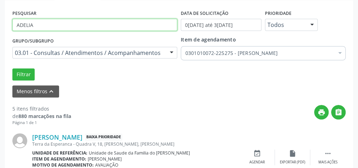
scroll to position [141, 0]
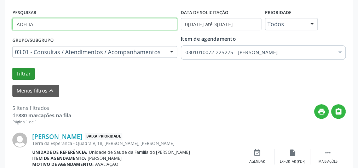
type input "ADELIA"
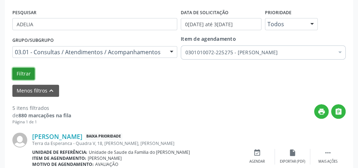
click at [28, 74] on button "Filtrar" at bounding box center [23, 74] width 22 height 12
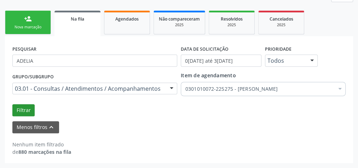
scroll to position [104, 0]
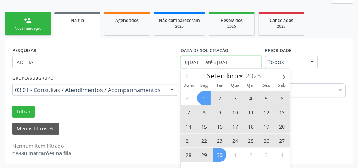
click at [197, 60] on input "0[DATE] até 3[DATE]" at bounding box center [221, 62] width 81 height 12
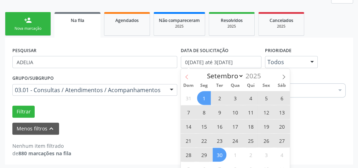
click at [187, 76] on icon at bounding box center [186, 76] width 5 height 5
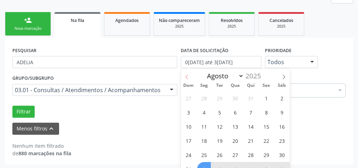
click at [187, 76] on icon at bounding box center [186, 76] width 5 height 5
select select "6"
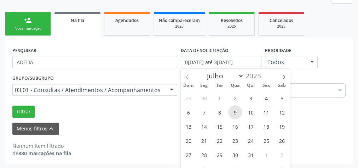
click at [235, 110] on span "9" at bounding box center [235, 112] width 14 height 14
type input "09[DATE]"
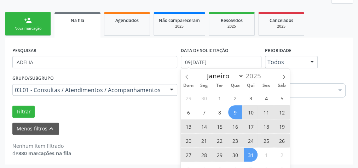
click at [245, 153] on span "31" at bounding box center [251, 154] width 14 height 14
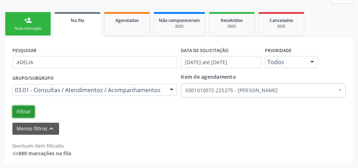
click at [22, 109] on button "Filtrar" at bounding box center [23, 111] width 22 height 12
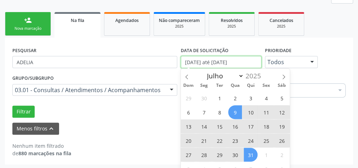
click at [204, 60] on input "[DATE] até [DATE]" at bounding box center [221, 62] width 81 height 12
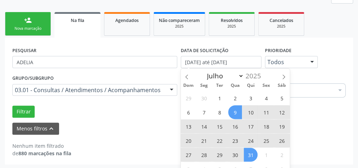
click at [239, 112] on span "9" at bounding box center [235, 112] width 14 height 14
type input "09[DATE]"
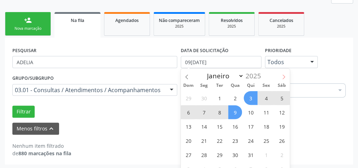
click at [280, 75] on span at bounding box center [283, 75] width 12 height 12
select select "7"
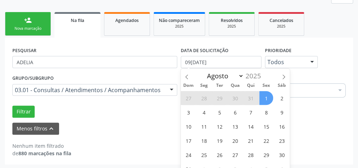
click at [264, 95] on span "1" at bounding box center [266, 98] width 14 height 14
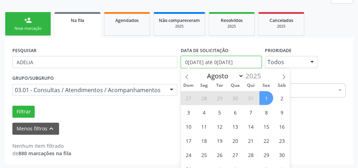
click at [238, 59] on input "0[DATE] até 0[DATE]" at bounding box center [221, 62] width 81 height 12
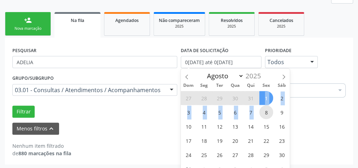
drag, startPoint x: 264, startPoint y: 94, endPoint x: 264, endPoint y: 115, distance: 20.5
click at [264, 115] on div "27 28 29 30 31 1 2 3 4 5 6 7 8 9 10 11 12 13 14 15 16 17 18 19 20 21 22 23 24 2…" at bounding box center [235, 132] width 109 height 85
click at [264, 96] on span "1" at bounding box center [266, 98] width 14 height 14
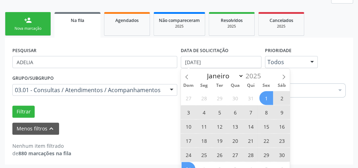
click at [187, 163] on span "31" at bounding box center [188, 169] width 14 height 14
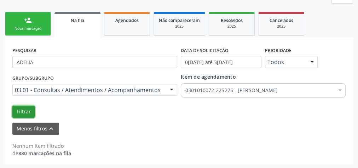
click at [17, 110] on button "Filtrar" at bounding box center [23, 111] width 22 height 12
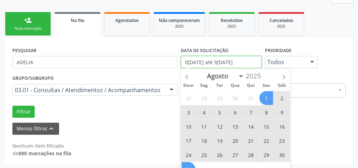
click at [235, 64] on input "0[DATE] até 3[DATE]" at bounding box center [221, 62] width 81 height 12
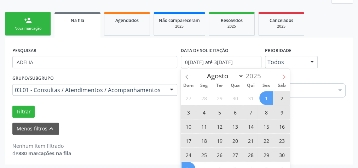
click at [283, 79] on span at bounding box center [283, 75] width 12 height 12
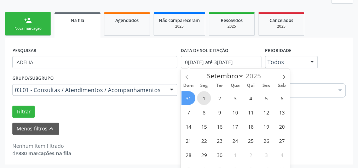
click at [203, 94] on span "1" at bounding box center [204, 98] width 14 height 14
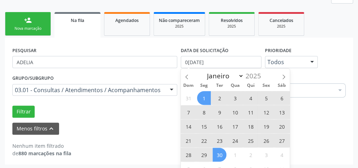
click at [215, 152] on span "30" at bounding box center [219, 154] width 14 height 14
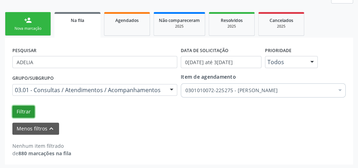
click at [17, 107] on button "Filtrar" at bounding box center [23, 111] width 22 height 12
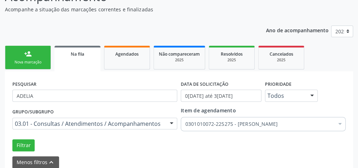
scroll to position [75, 0]
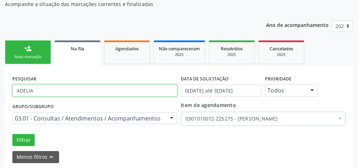
click at [78, 89] on input "ADELIA" at bounding box center [94, 90] width 165 height 12
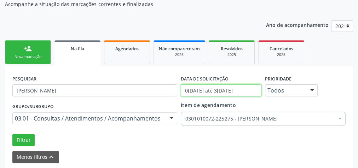
click at [233, 89] on input "0[DATE] até 3[DATE]" at bounding box center [221, 90] width 81 height 12
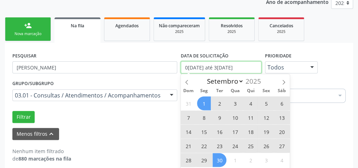
scroll to position [104, 0]
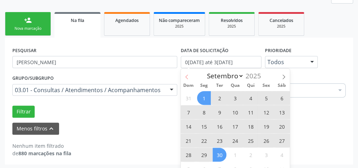
click at [189, 77] on span at bounding box center [187, 75] width 12 height 12
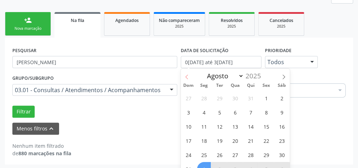
click at [189, 77] on span at bounding box center [187, 75] width 12 height 12
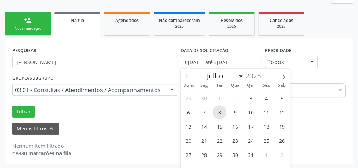
click at [221, 112] on span "8" at bounding box center [219, 112] width 14 height 14
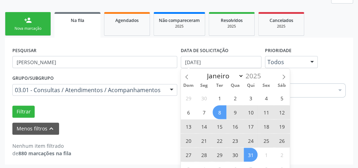
click at [251, 154] on span "31" at bounding box center [251, 154] width 14 height 14
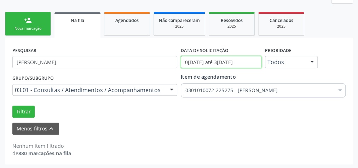
click at [243, 62] on input "0[DATE] até 3[DATE]" at bounding box center [221, 62] width 81 height 12
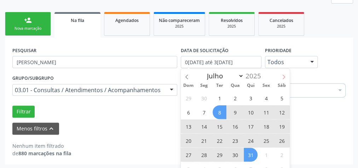
click at [285, 76] on icon at bounding box center [283, 76] width 2 height 5
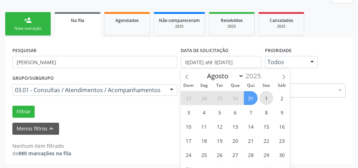
click at [266, 93] on span "1" at bounding box center [266, 98] width 14 height 14
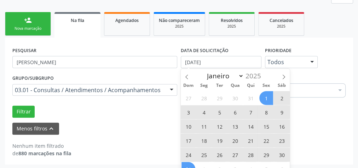
click at [192, 166] on span "31" at bounding box center [188, 169] width 14 height 14
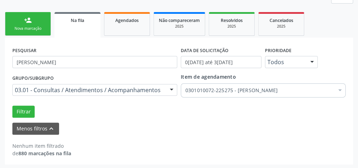
drag, startPoint x: 192, startPoint y: 164, endPoint x: 204, endPoint y: 133, distance: 32.7
click at [192, 160] on div "Acompanhamento Acompanhe a situação das marcações correntes e finalizadas Relat…" at bounding box center [179, 57] width 358 height 224
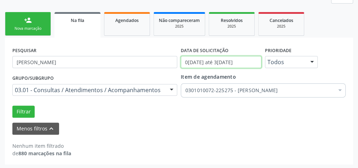
click at [239, 63] on input "0[DATE] até 3[DATE]" at bounding box center [221, 62] width 81 height 12
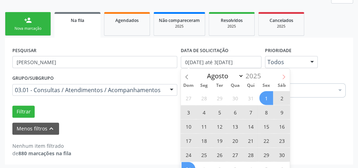
click at [283, 76] on icon at bounding box center [283, 76] width 5 height 5
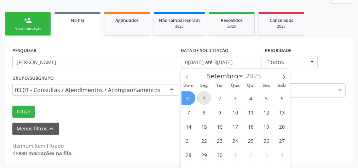
click at [205, 98] on span "1" at bounding box center [204, 98] width 14 height 14
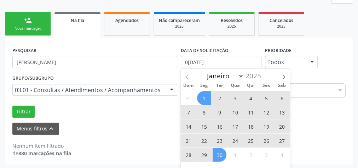
click at [216, 149] on span "30" at bounding box center [219, 154] width 14 height 14
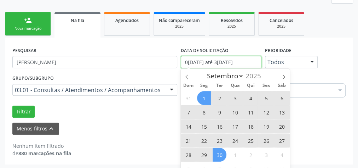
click at [246, 62] on input "0[DATE] até 3[DATE]" at bounding box center [221, 62] width 81 height 12
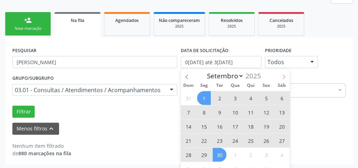
click at [279, 75] on span at bounding box center [283, 75] width 12 height 12
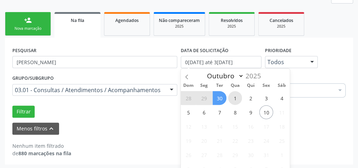
click at [233, 92] on span "1" at bounding box center [235, 98] width 14 height 14
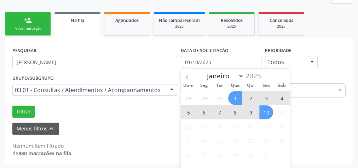
click at [263, 108] on span "10" at bounding box center [266, 112] width 14 height 14
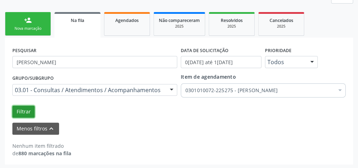
click at [16, 108] on button "Filtrar" at bounding box center [23, 111] width 22 height 12
click at [306, 60] on div "Todos Todos Baixa Prioridade Média Prioridade Alta Prioridade Nenhum resultado …" at bounding box center [291, 62] width 53 height 12
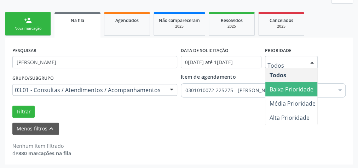
click at [289, 87] on span "Baixa Prioridade" at bounding box center [291, 89] width 44 height 8
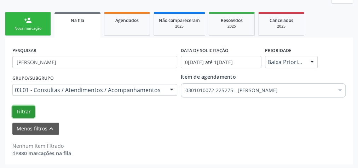
click at [27, 111] on button "Filtrar" at bounding box center [23, 111] width 22 height 12
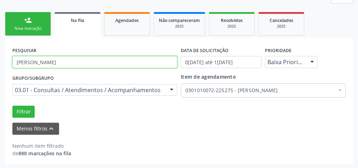
click at [35, 59] on input "[PERSON_NAME]" at bounding box center [94, 62] width 165 height 12
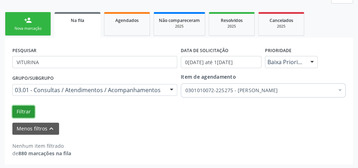
click at [23, 109] on button "Filtrar" at bounding box center [23, 111] width 22 height 12
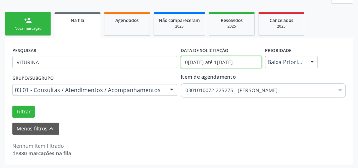
click at [221, 62] on input "0[DATE] até 1[DATE]" at bounding box center [221, 62] width 81 height 12
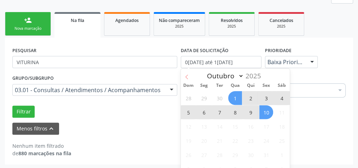
click at [188, 74] on span at bounding box center [187, 75] width 12 height 12
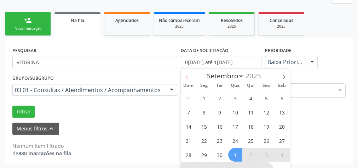
click at [188, 74] on span at bounding box center [187, 75] width 12 height 12
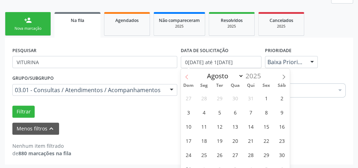
click at [188, 74] on span at bounding box center [187, 75] width 12 height 12
click at [222, 99] on span "1" at bounding box center [219, 98] width 14 height 14
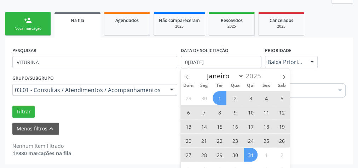
click at [249, 157] on span "31" at bounding box center [251, 154] width 14 height 14
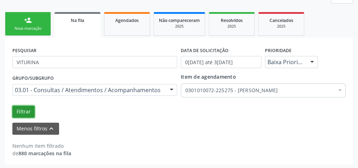
click at [24, 110] on button "Filtrar" at bounding box center [23, 111] width 22 height 12
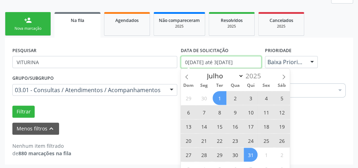
click at [229, 59] on input "0[DATE] até 3[DATE]" at bounding box center [221, 62] width 81 height 12
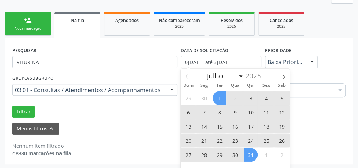
click at [220, 98] on span "1" at bounding box center [219, 98] width 14 height 14
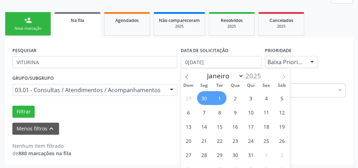
click at [279, 77] on span at bounding box center [283, 75] width 12 height 12
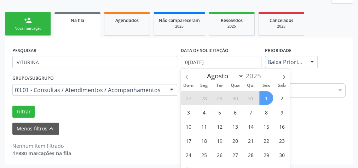
click at [267, 94] on span "1" at bounding box center [266, 98] width 14 height 14
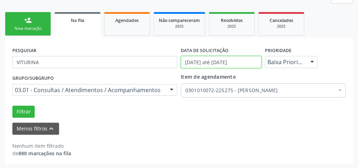
click at [255, 57] on input "[DATE] até [DATE]" at bounding box center [221, 62] width 81 height 12
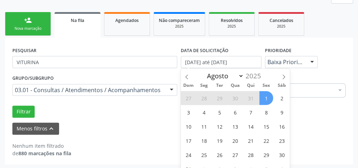
click at [264, 95] on span "1" at bounding box center [266, 98] width 14 height 14
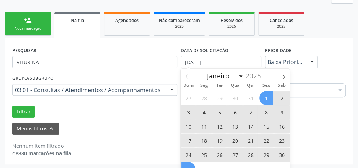
click at [192, 165] on span "31" at bounding box center [188, 169] width 14 height 14
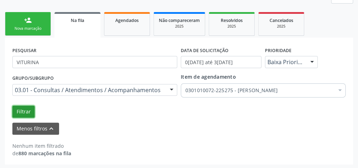
click at [30, 114] on button "Filtrar" at bounding box center [23, 111] width 22 height 12
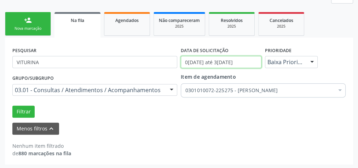
click at [210, 63] on input "0[DATE] até 3[DATE]" at bounding box center [221, 62] width 81 height 12
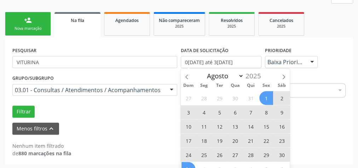
click at [263, 95] on span "1" at bounding box center [266, 98] width 14 height 14
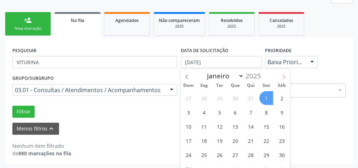
click at [282, 75] on icon at bounding box center [283, 76] width 5 height 5
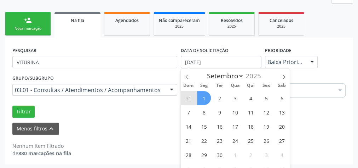
click at [209, 92] on div "31 1 2 3 4 5 6 7 8 9 10 11 12 13 14 15 16 17 18 19 20 21 22 23 24 25 26 27 28 2…" at bounding box center [235, 132] width 109 height 85
click at [203, 91] on span "1" at bounding box center [204, 98] width 14 height 14
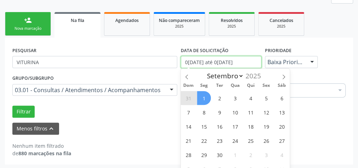
click at [204, 64] on input "0[DATE] até 0[DATE]" at bounding box center [221, 62] width 81 height 12
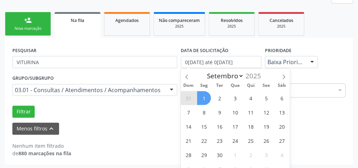
click at [204, 94] on span "1" at bounding box center [204, 98] width 14 height 14
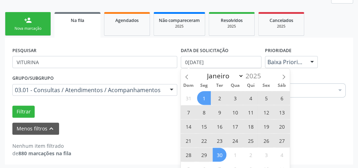
click at [216, 154] on span "30" at bounding box center [219, 154] width 14 height 14
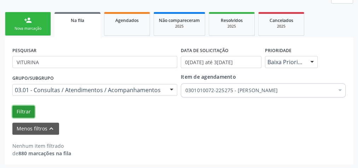
click at [24, 112] on button "Filtrar" at bounding box center [23, 111] width 22 height 12
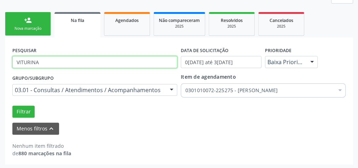
click at [105, 65] on input "VITURINA" at bounding box center [94, 62] width 165 height 12
click at [113, 65] on input "VITURINA" at bounding box center [94, 62] width 165 height 12
click at [112, 65] on input "VITURINA" at bounding box center [94, 62] width 165 height 12
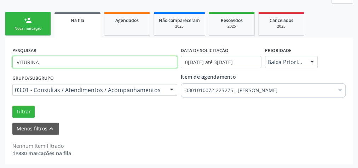
click at [112, 65] on input "VITURINA" at bounding box center [94, 62] width 165 height 12
